Goal: Information Seeking & Learning: Learn about a topic

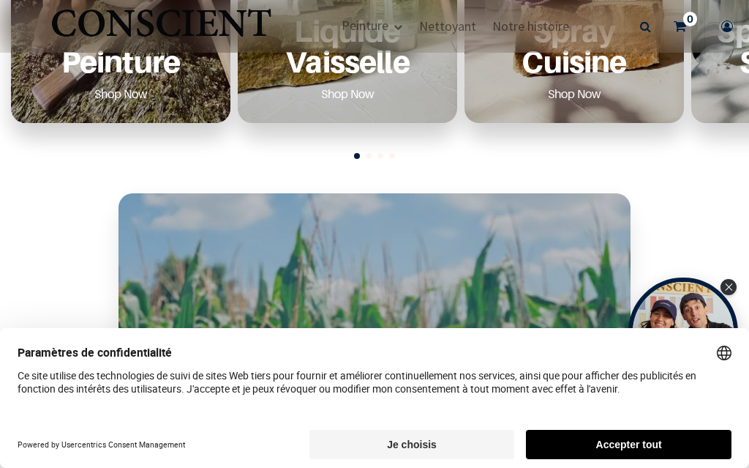
scroll to position [765, 0]
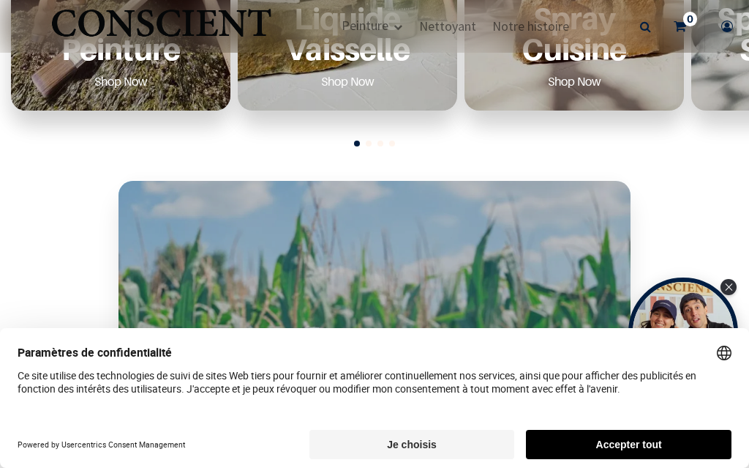
click at [142, 64] on p "Peinture" at bounding box center [121, 49] width 184 height 30
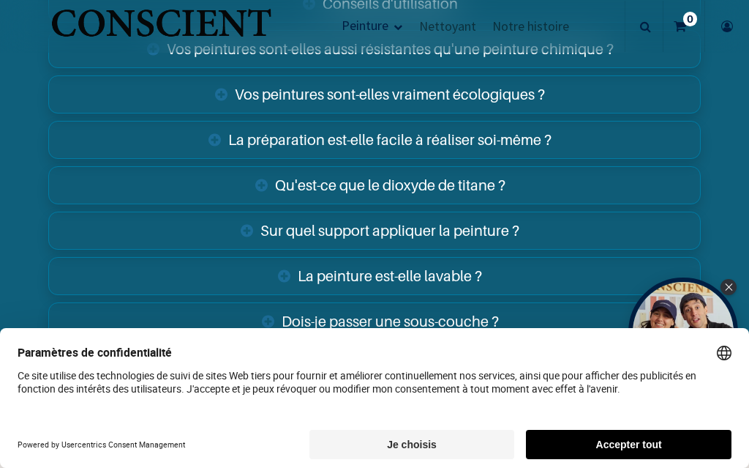
scroll to position [4720, 0]
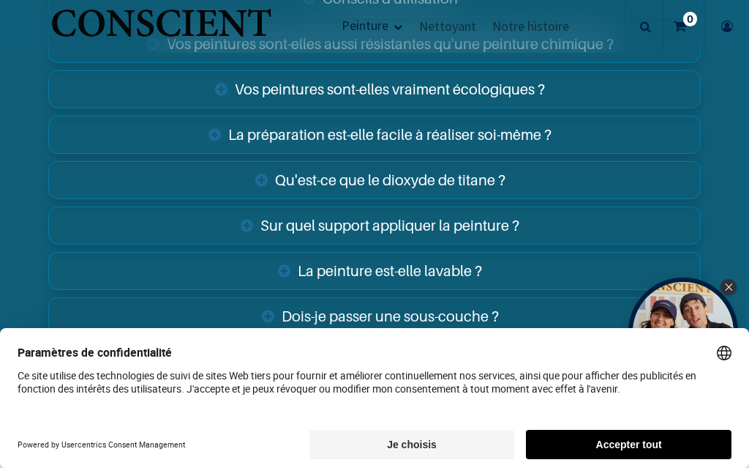
click at [520, 116] on link "La préparation est-elle facile à réaliser soi-même ?" at bounding box center [374, 135] width 653 height 38
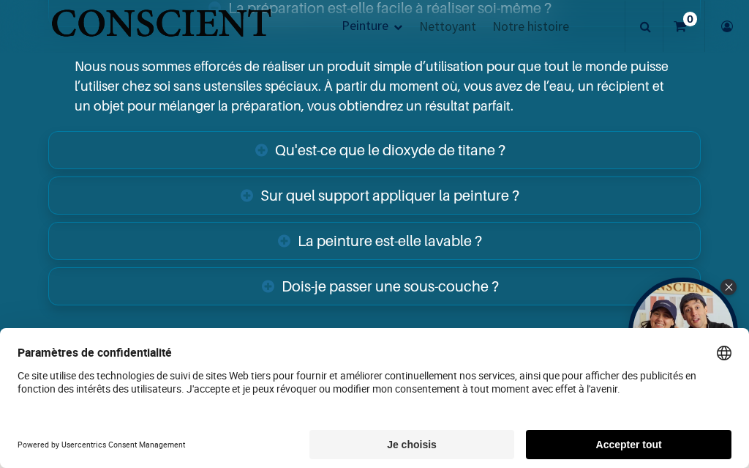
scroll to position [4851, 0]
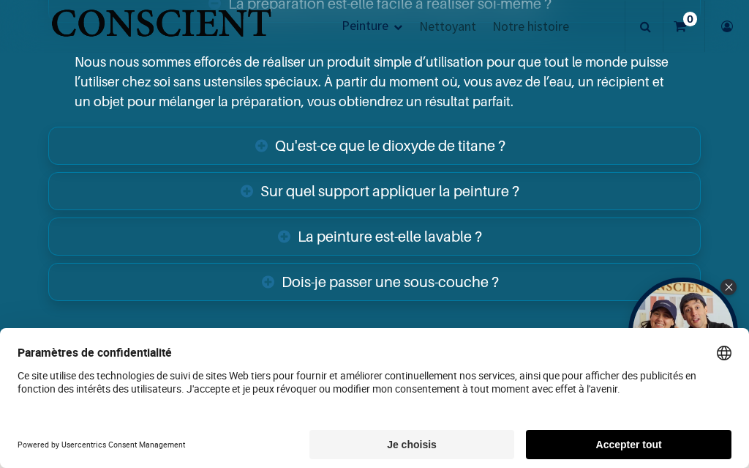
click at [514, 172] on link "Sur quel support appliquer la peinture ?" at bounding box center [374, 191] width 653 height 38
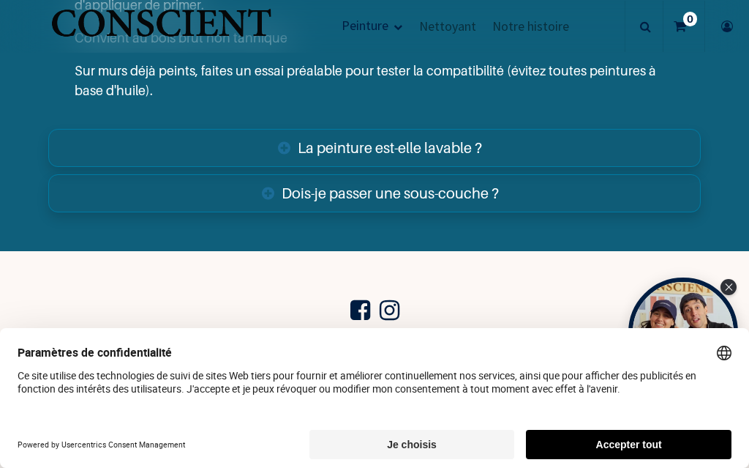
scroll to position [5172, 0]
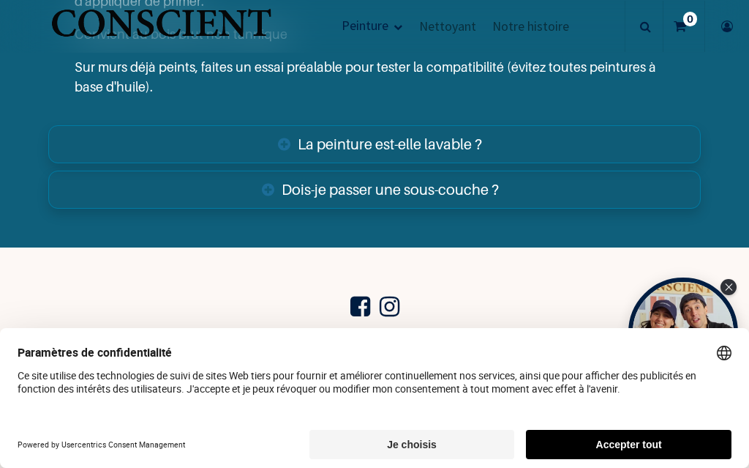
click at [544, 170] on link "Dois-je passer une sous-couche ?" at bounding box center [374, 189] width 653 height 38
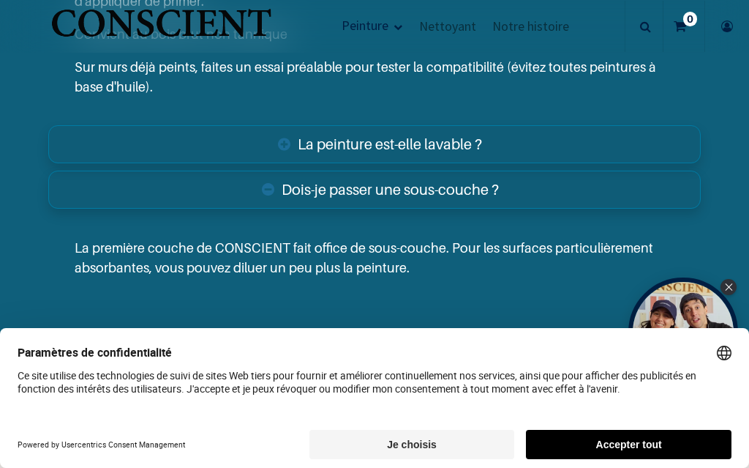
click at [564, 170] on link "Dois-je passer une sous-couche ?" at bounding box center [374, 189] width 653 height 38
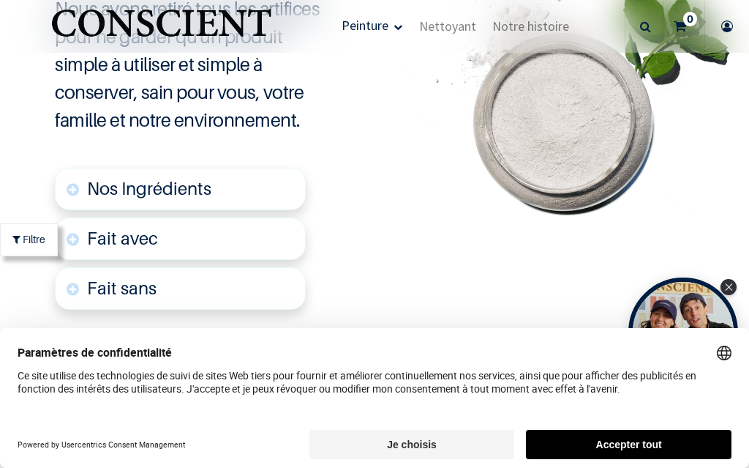
scroll to position [3119, 0]
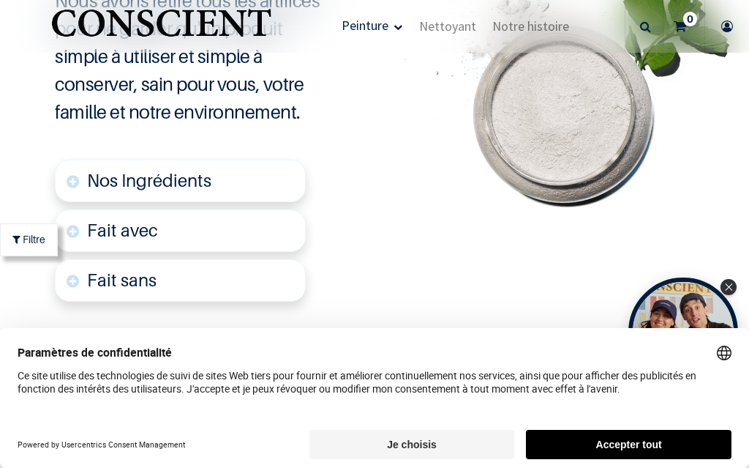
click at [247, 215] on link "Fait avec" at bounding box center [180, 230] width 250 height 42
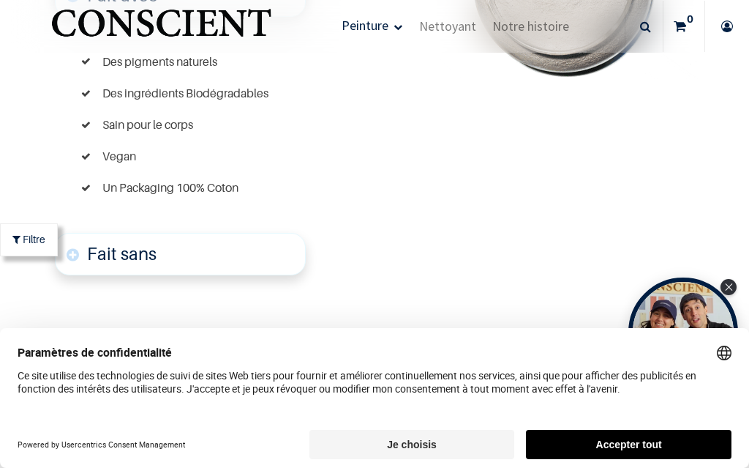
scroll to position [3356, 0]
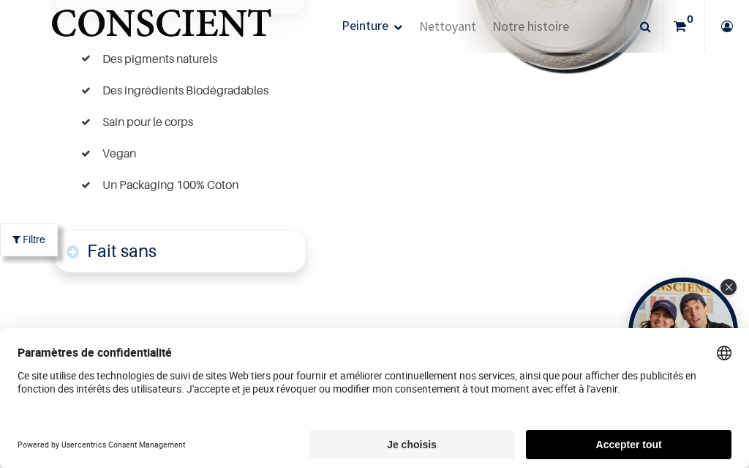
click at [247, 243] on link "Fait sans" at bounding box center [180, 251] width 250 height 42
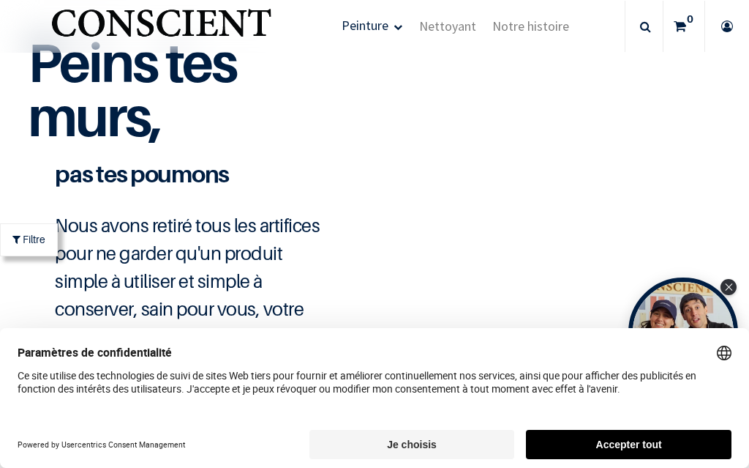
scroll to position [2874, 0]
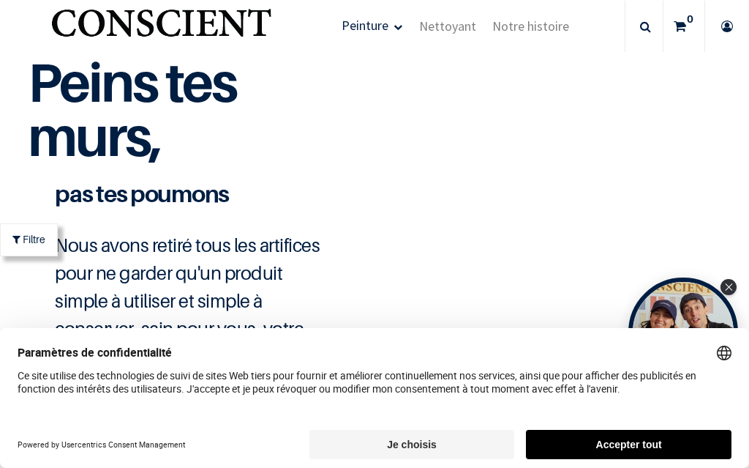
click at [458, 31] on span "Nettoyant" at bounding box center [447, 26] width 57 height 17
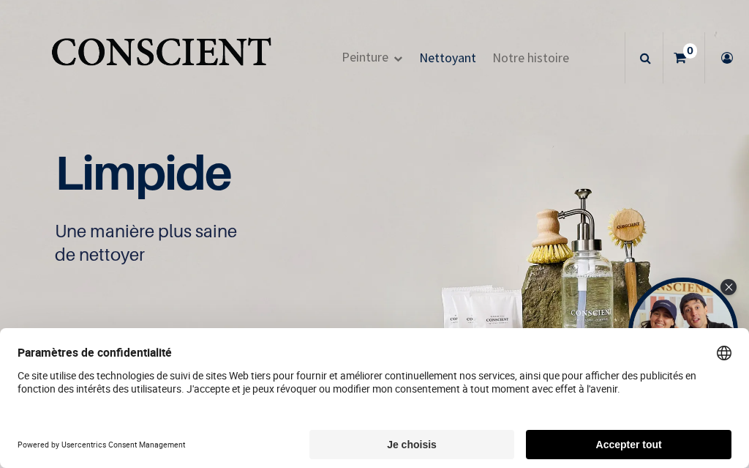
scroll to position [1, 0]
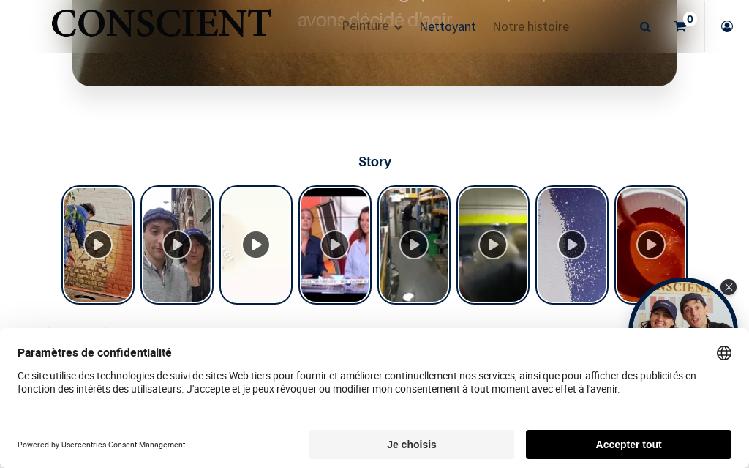
scroll to position [972, 0]
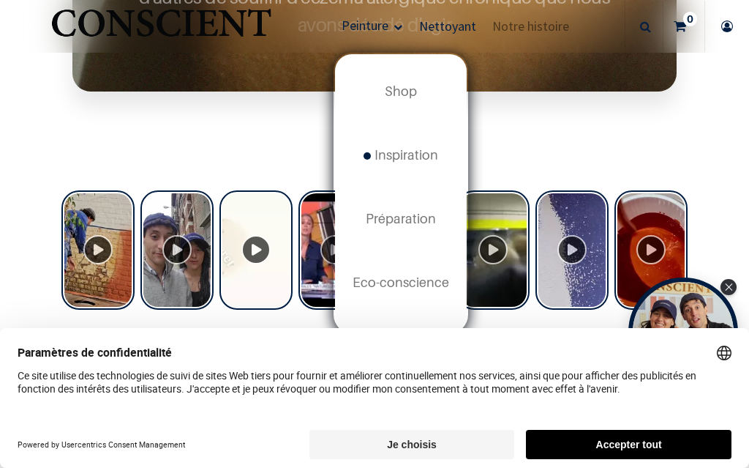
click at [417, 149] on span "Inspiration" at bounding box center [401, 154] width 75 height 15
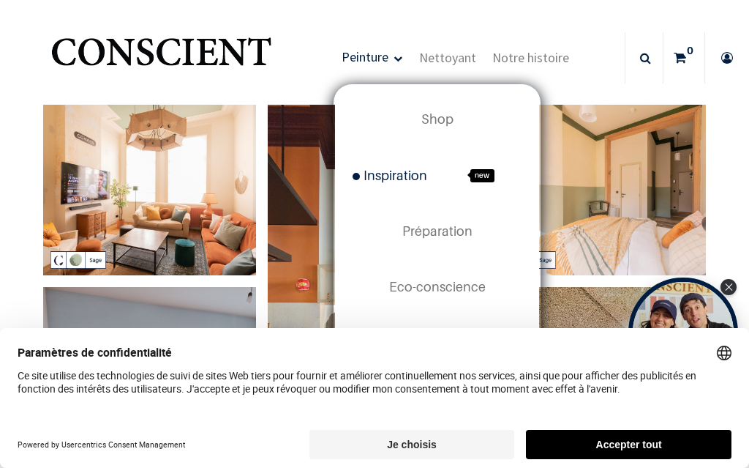
click at [457, 233] on span "Préparation" at bounding box center [437, 230] width 70 height 15
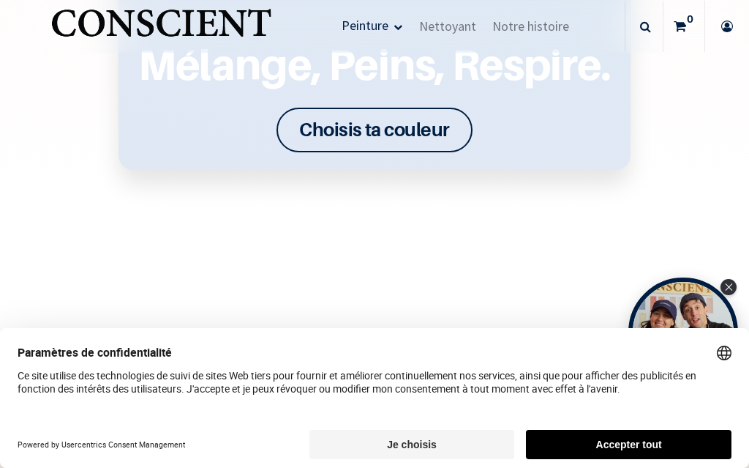
scroll to position [1759, 0]
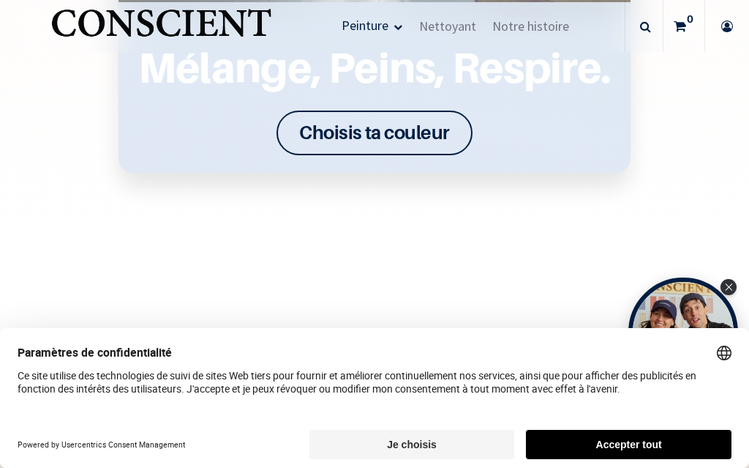
click at [438, 136] on font "Choisis ta couleur" at bounding box center [374, 132] width 151 height 23
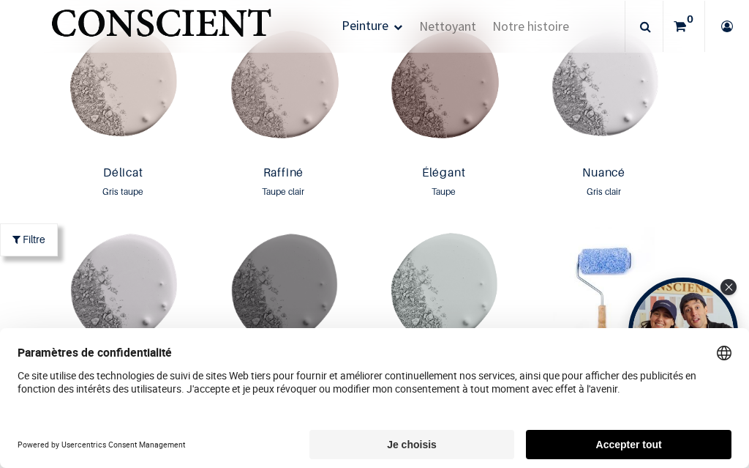
scroll to position [1964, 0]
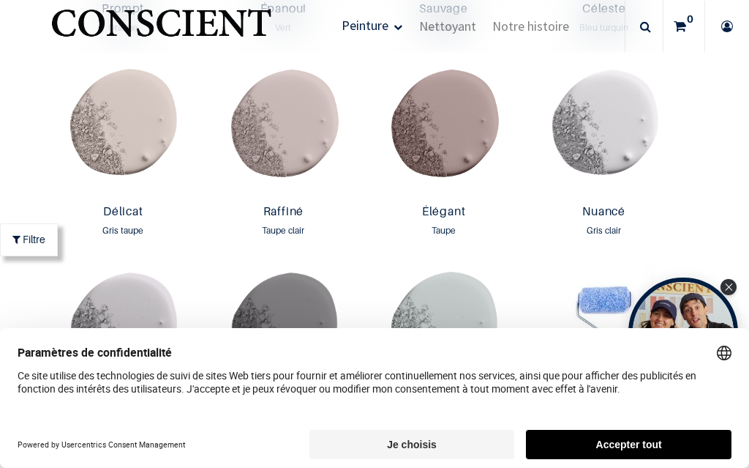
click at [636, 139] on img at bounding box center [604, 131] width 153 height 136
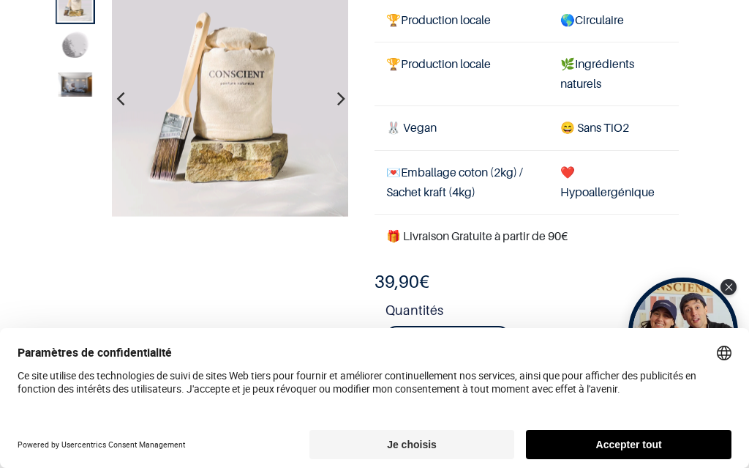
scroll to position [79, 0]
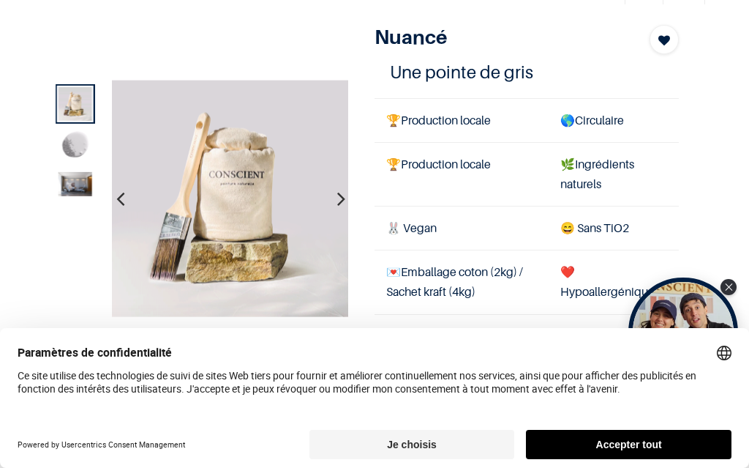
click at [72, 187] on img at bounding box center [75, 184] width 34 height 24
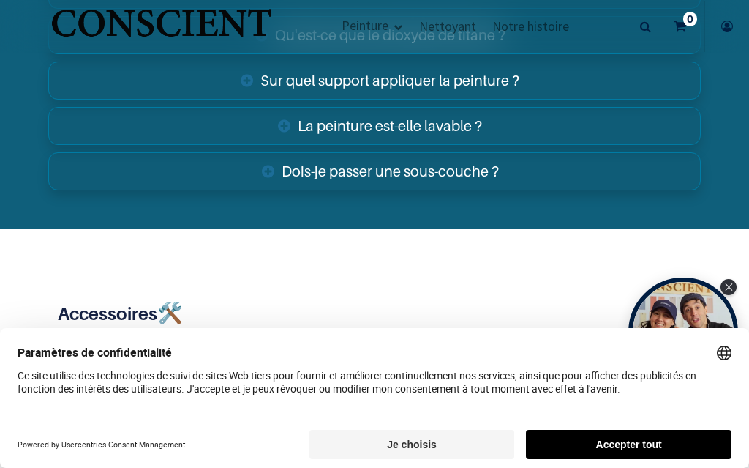
scroll to position [2508, 0]
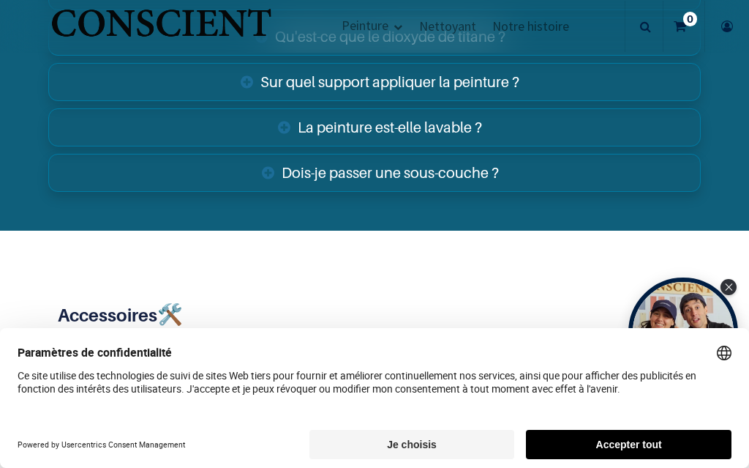
click at [472, 110] on link "La peinture est-elle lavable ?" at bounding box center [374, 127] width 653 height 38
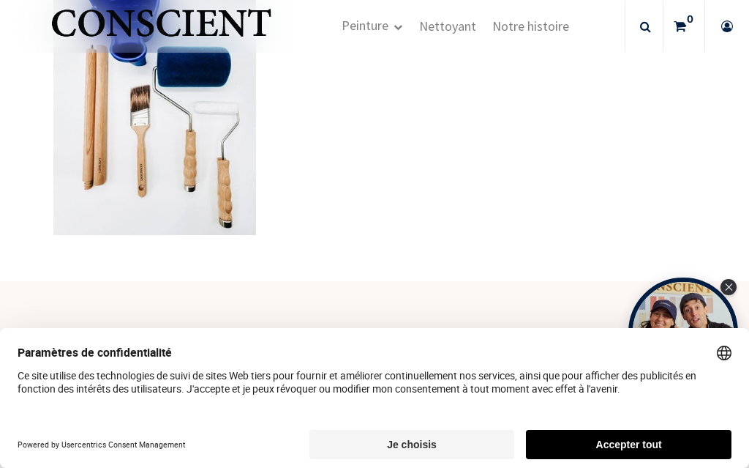
scroll to position [2999, 0]
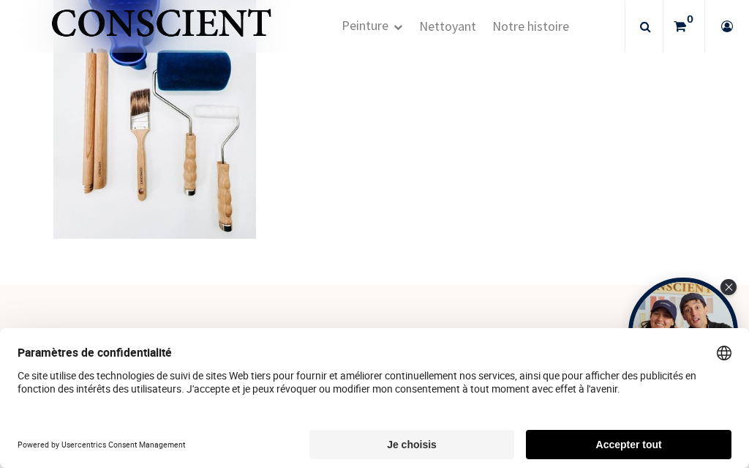
click at [207, 170] on img at bounding box center [154, 94] width 203 height 312
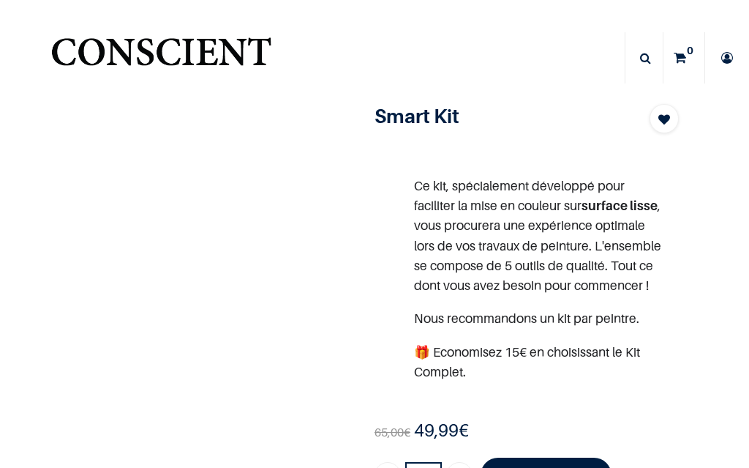
scroll to position [66, 0]
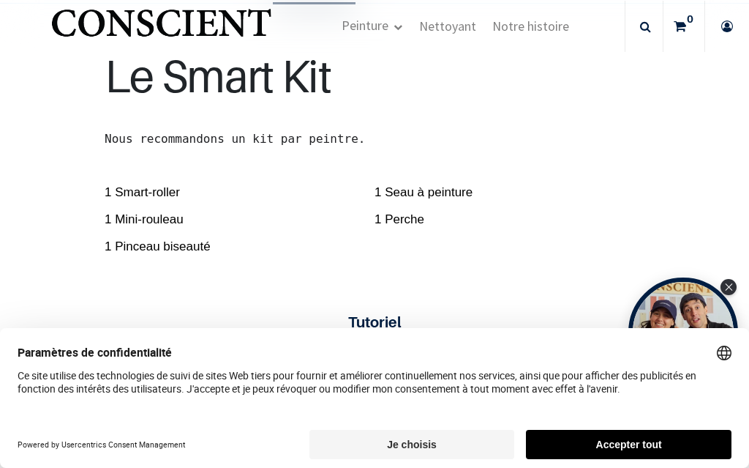
scroll to position [474, 0]
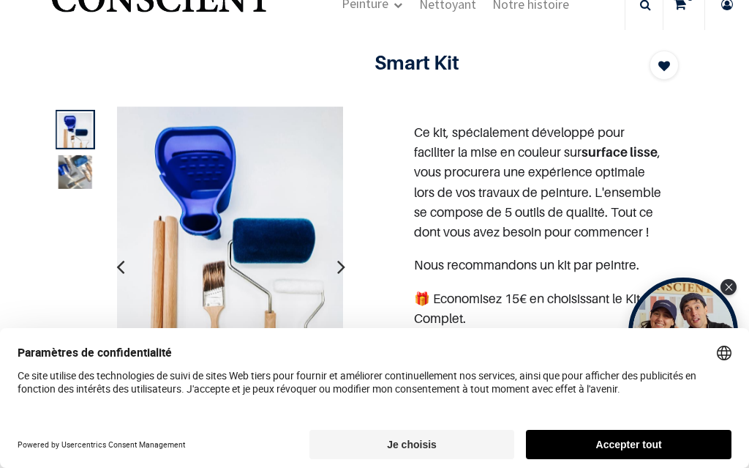
scroll to position [80, 0]
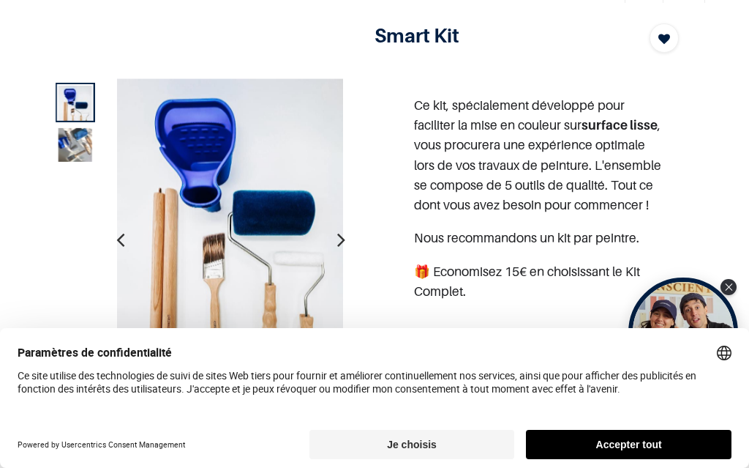
click at [68, 108] on img at bounding box center [75, 110] width 34 height 48
click at [57, 95] on div at bounding box center [75, 103] width 40 height 40
click at [74, 110] on img at bounding box center [75, 110] width 34 height 48
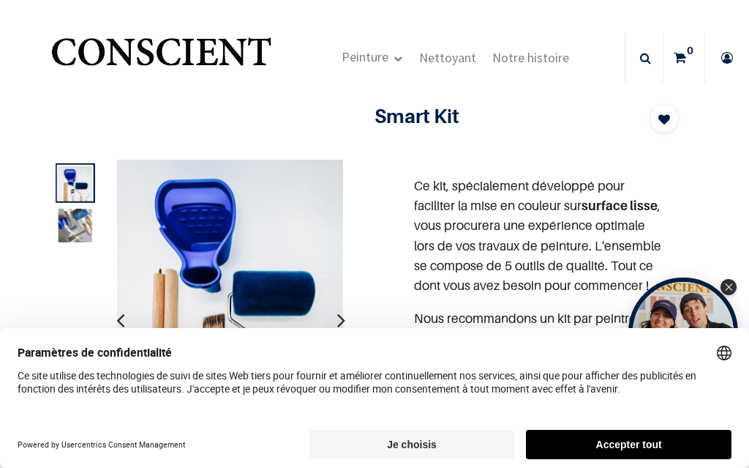
scroll to position [0, 0]
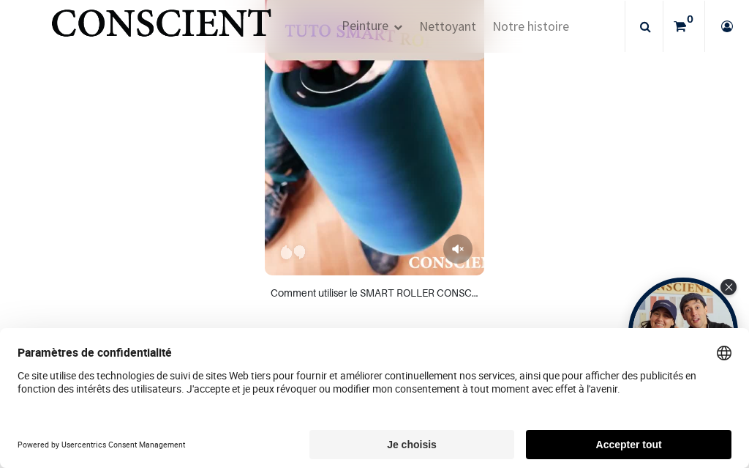
scroll to position [942, 0]
click at [465, 264] on button "Mute/unmute video sound" at bounding box center [457, 249] width 29 height 29
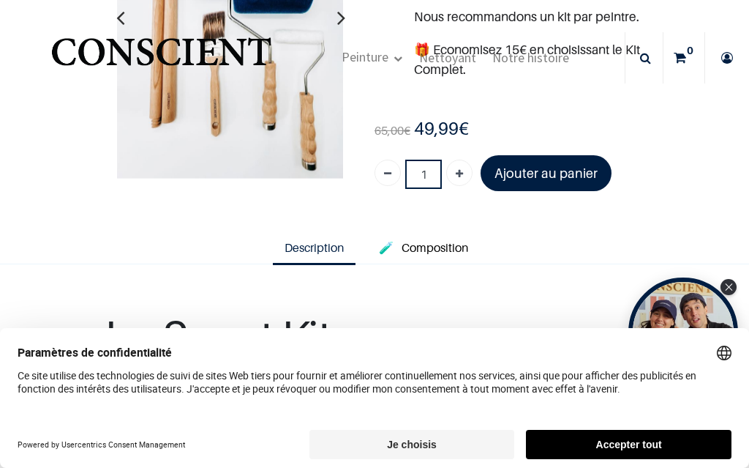
scroll to position [186, 0]
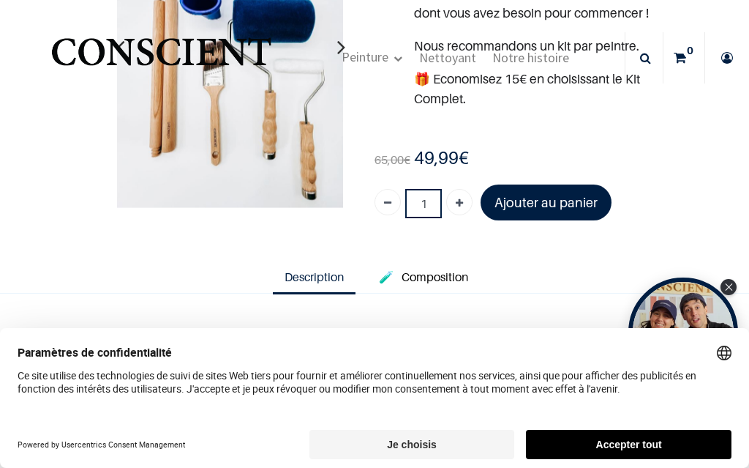
scroll to position [100, 0]
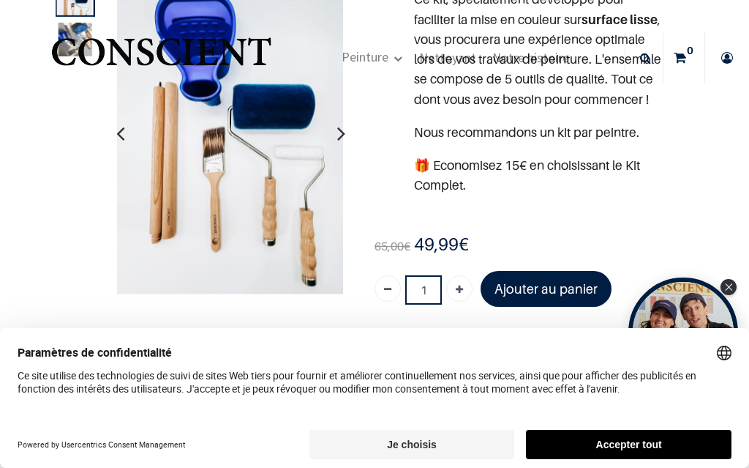
click at [341, 138] on icon "button" at bounding box center [341, 133] width 8 height 40
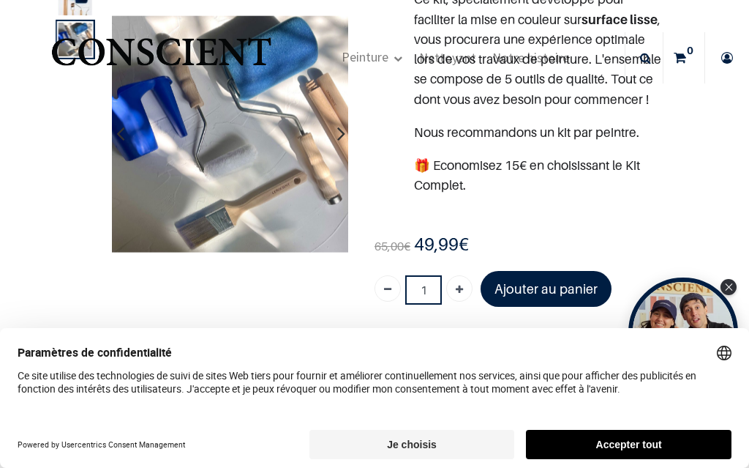
click at [347, 138] on button "button" at bounding box center [341, 133] width 23 height 54
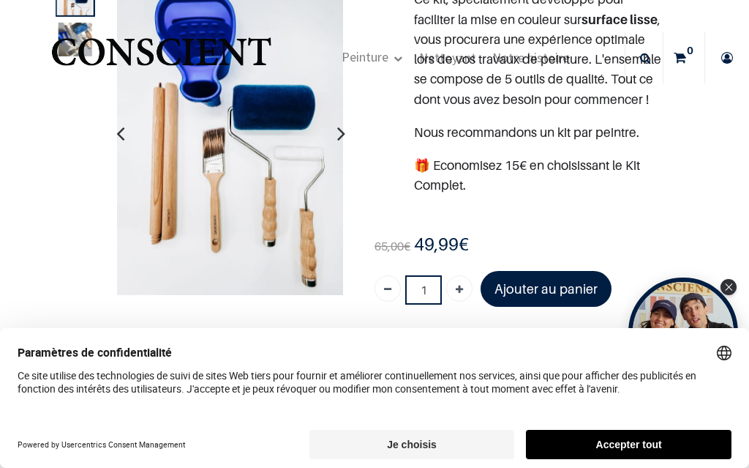
click at [348, 135] on button "button" at bounding box center [341, 133] width 23 height 54
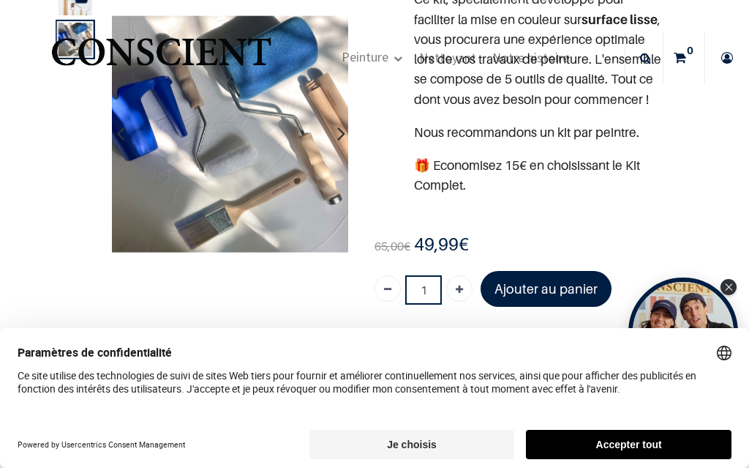
click at [379, 141] on div "Ce kit, spécialement développé pour faciliter la mise en couleur sur surface li…" at bounding box center [527, 92] width 296 height 232
click at [343, 140] on icon "button" at bounding box center [341, 133] width 8 height 40
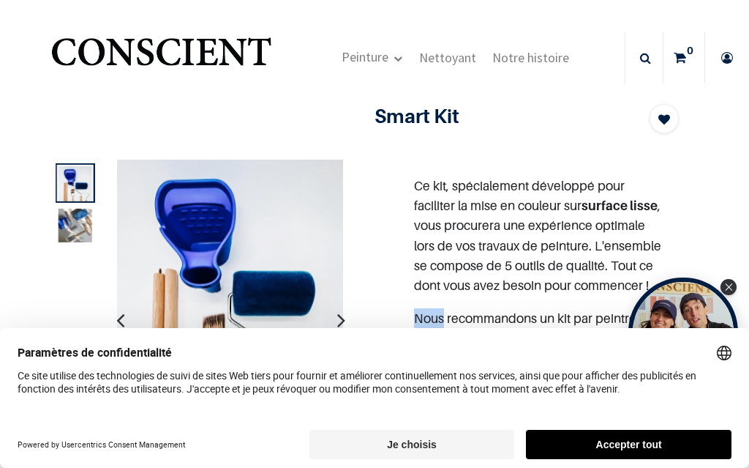
click at [380, 53] on span "Peinture" at bounding box center [365, 56] width 47 height 17
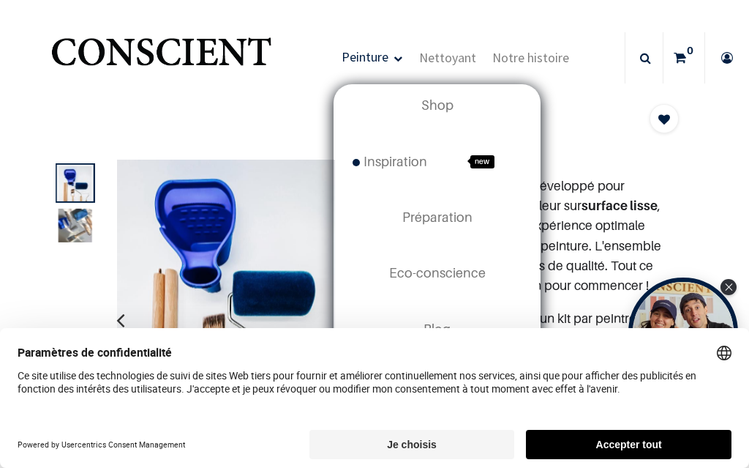
click at [468, 213] on span "Préparation" at bounding box center [437, 216] width 70 height 15
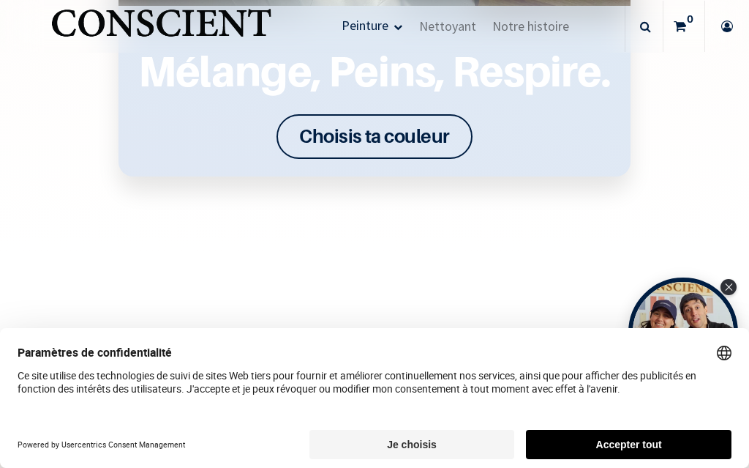
scroll to position [1752, 0]
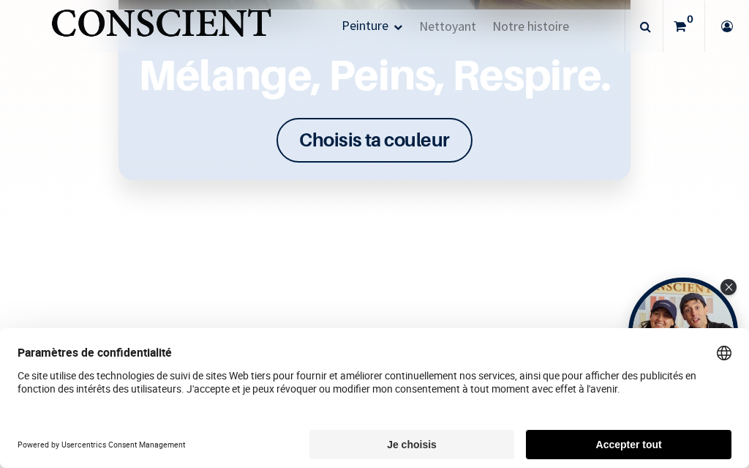
click at [406, 139] on font "Choisis ta couleur" at bounding box center [374, 139] width 151 height 23
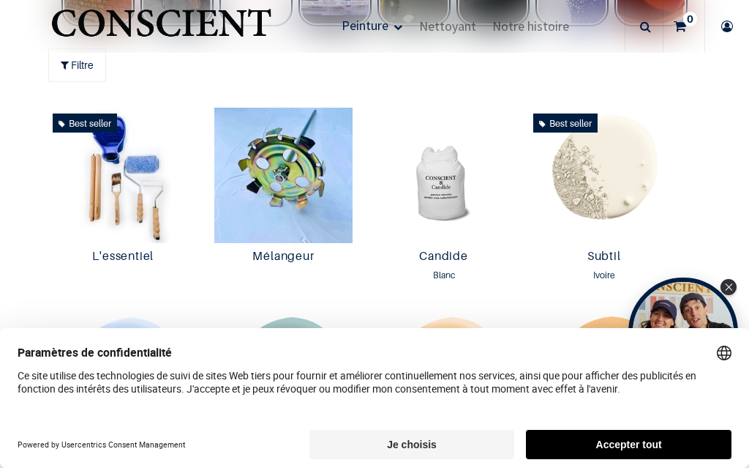
scroll to position [756, 0]
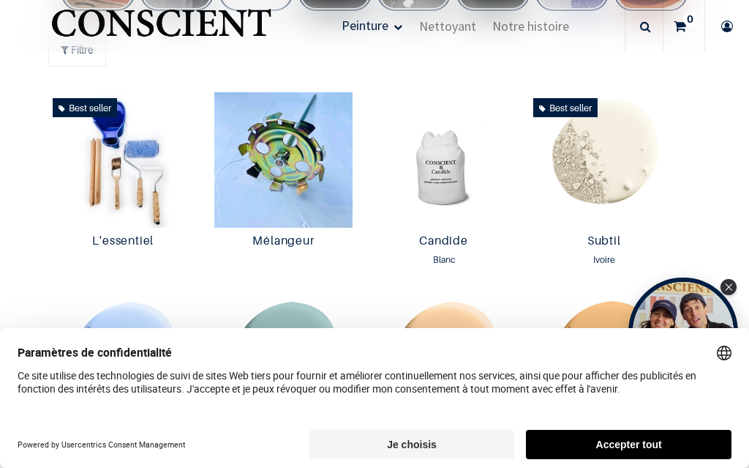
click at [310, 181] on img at bounding box center [283, 160] width 153 height 136
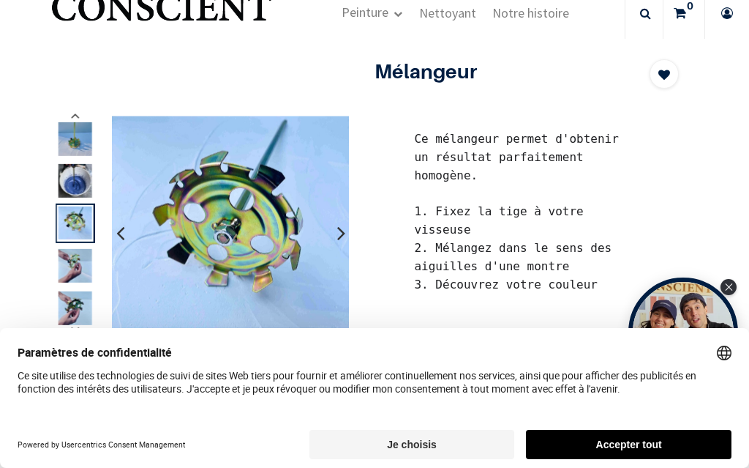
scroll to position [46, 0]
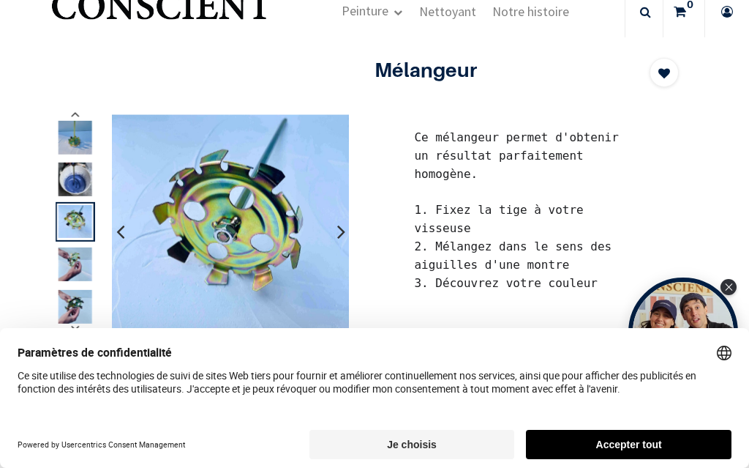
click at [74, 220] on img at bounding box center [75, 221] width 34 height 33
click at [89, 250] on img at bounding box center [75, 264] width 34 height 34
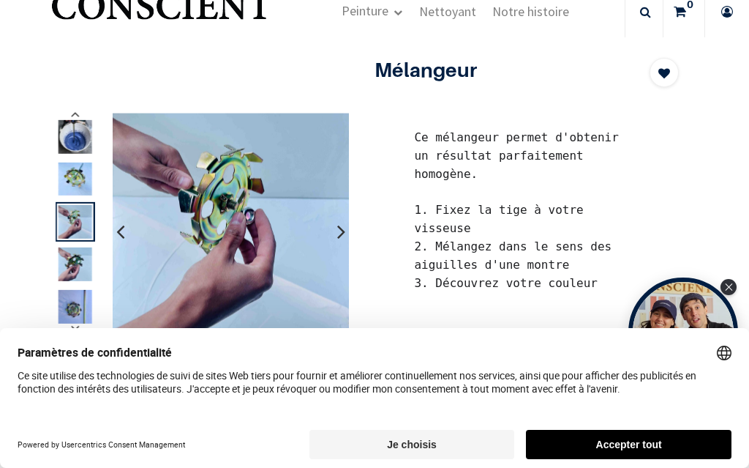
click at [83, 308] on img at bounding box center [75, 307] width 34 height 34
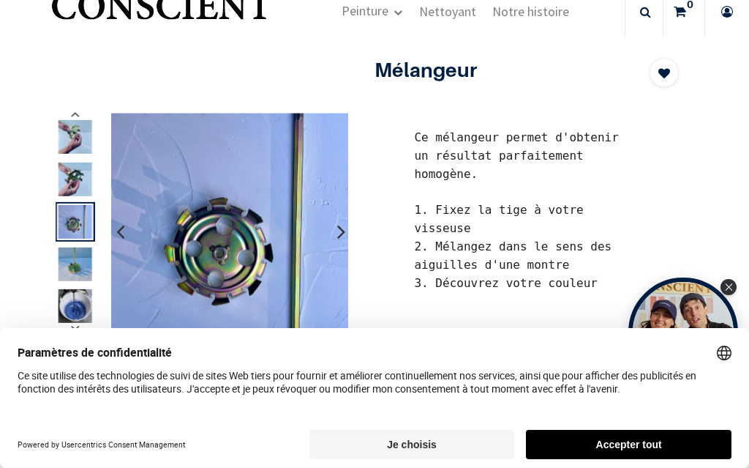
click at [83, 269] on img at bounding box center [75, 264] width 34 height 34
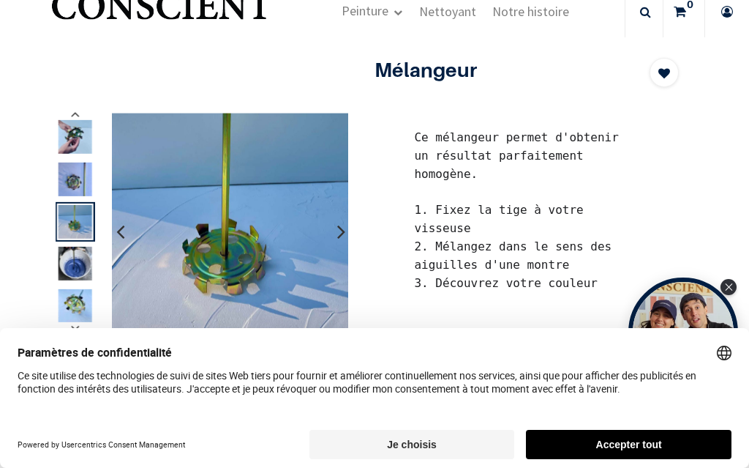
click at [72, 186] on img at bounding box center [75, 179] width 34 height 34
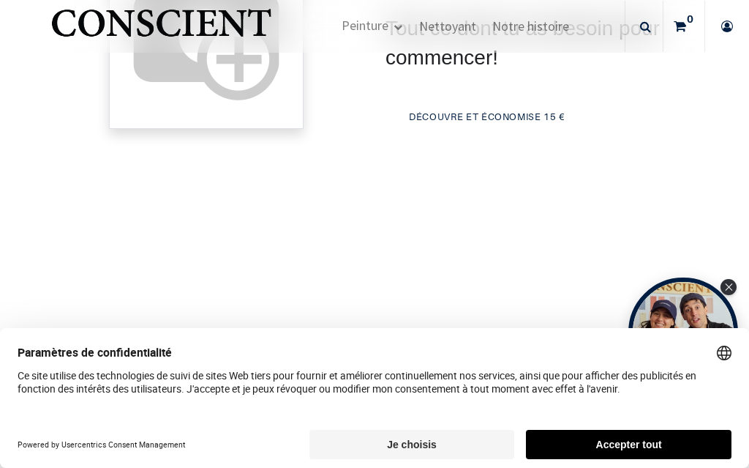
scroll to position [650, 0]
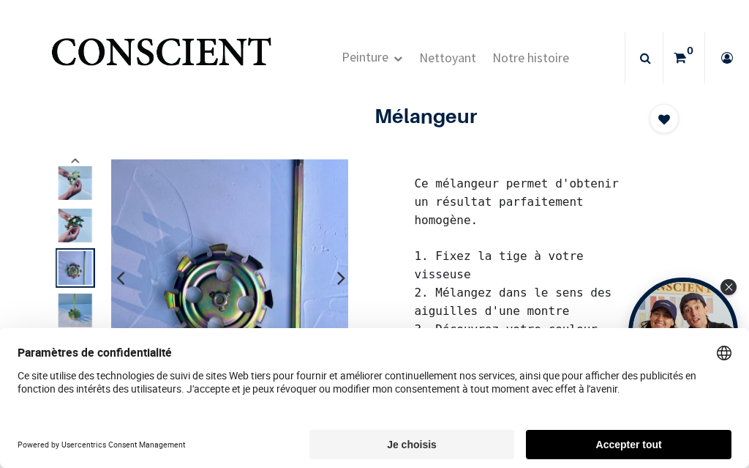
click at [382, 50] on span "Peinture" at bounding box center [365, 56] width 47 height 17
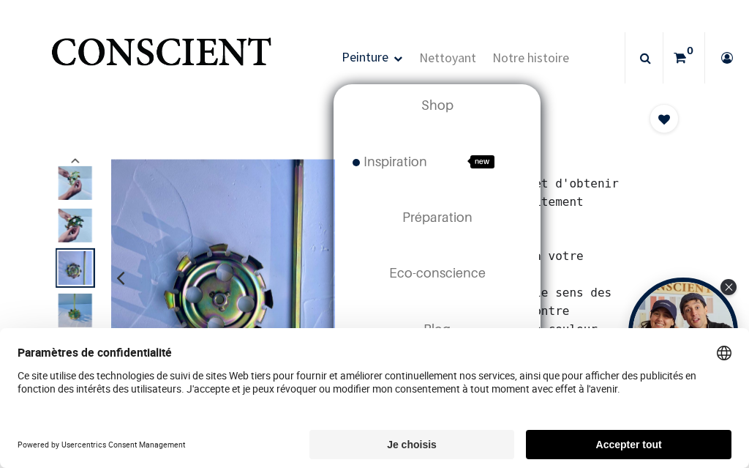
click at [451, 327] on span "Blog" at bounding box center [437, 328] width 27 height 15
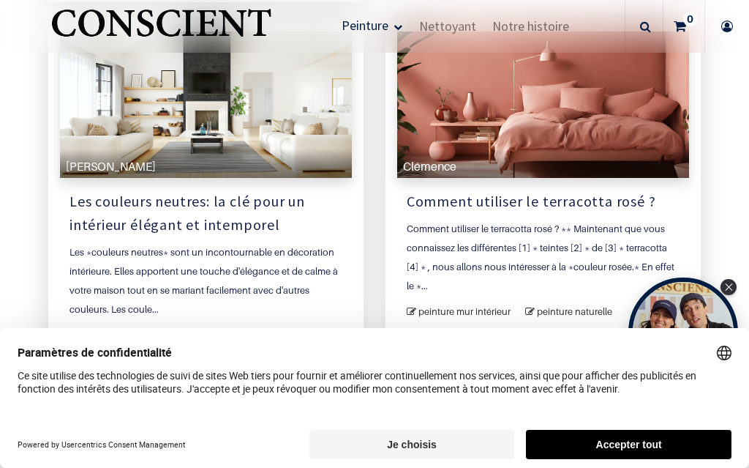
scroll to position [1088, 0]
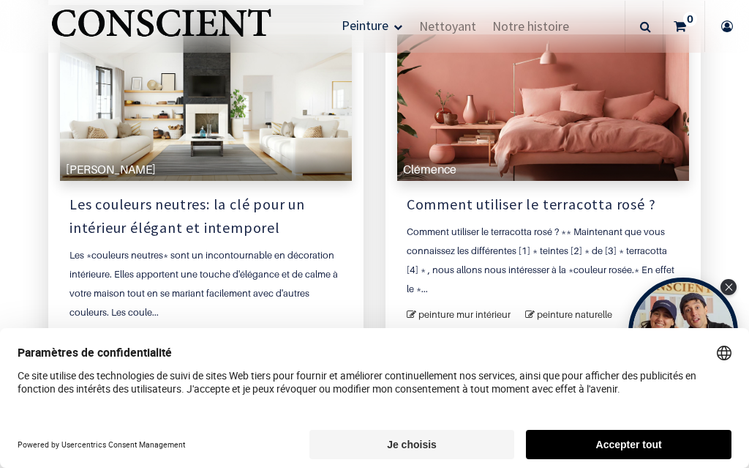
click at [659, 177] on div "Clémence" at bounding box center [543, 165] width 292 height 29
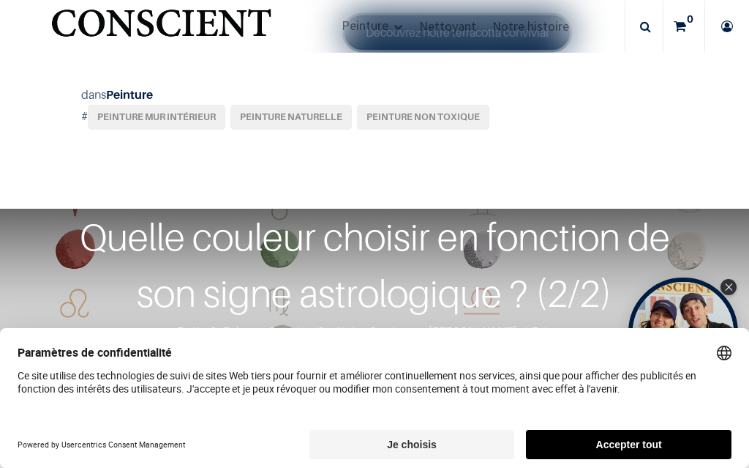
scroll to position [2028, 0]
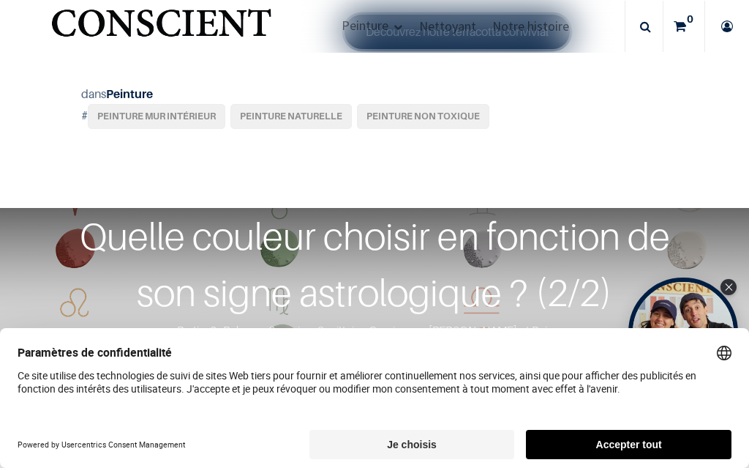
click at [482, 48] on link "Découvrez notre terracotta convivial" at bounding box center [457, 32] width 225 height 34
click at [566, 48] on p "Découvrez notre terracotta convivial" at bounding box center [374, 32] width 528 height 34
